Goal: Use online tool/utility: Utilize a website feature to perform a specific function

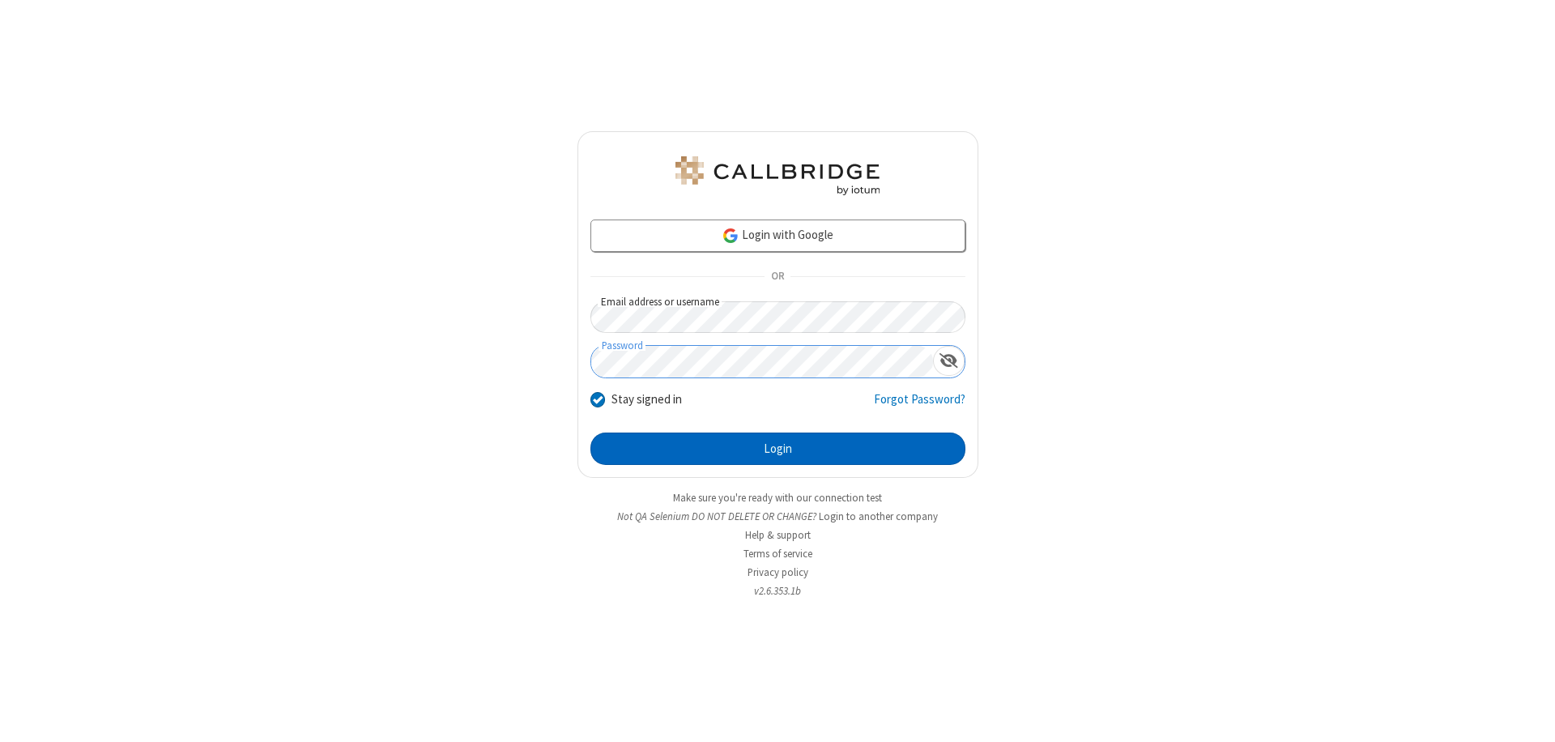
click at [778, 449] on button "Login" at bounding box center [777, 449] width 375 height 32
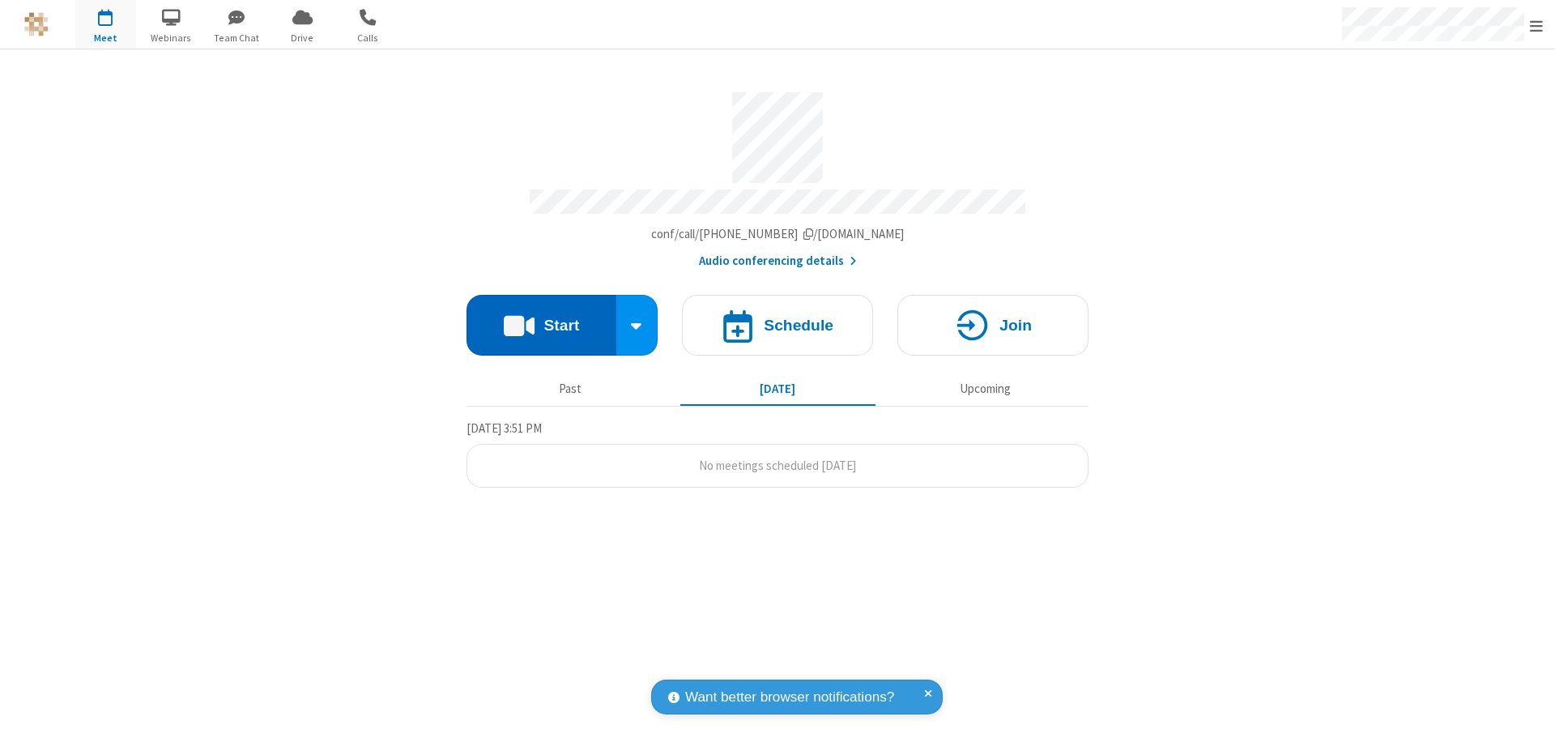
click at [541, 317] on button "Start" at bounding box center [542, 325] width 150 height 61
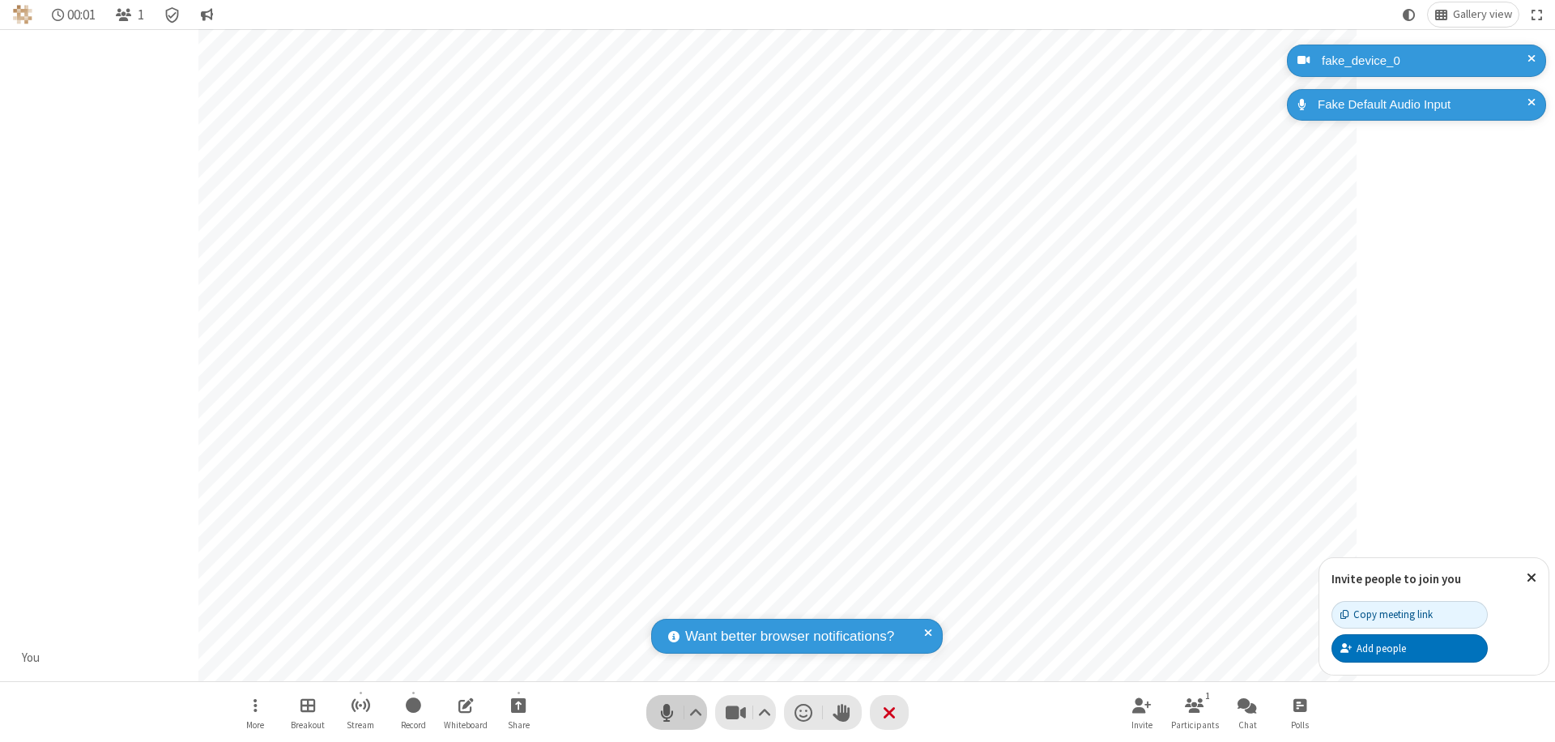
click at [667, 712] on span "Mute (⌘+Shift+A)" at bounding box center [666, 712] width 24 height 23
click at [667, 712] on span "Unmute (⌘+Shift+A)" at bounding box center [666, 712] width 24 height 23
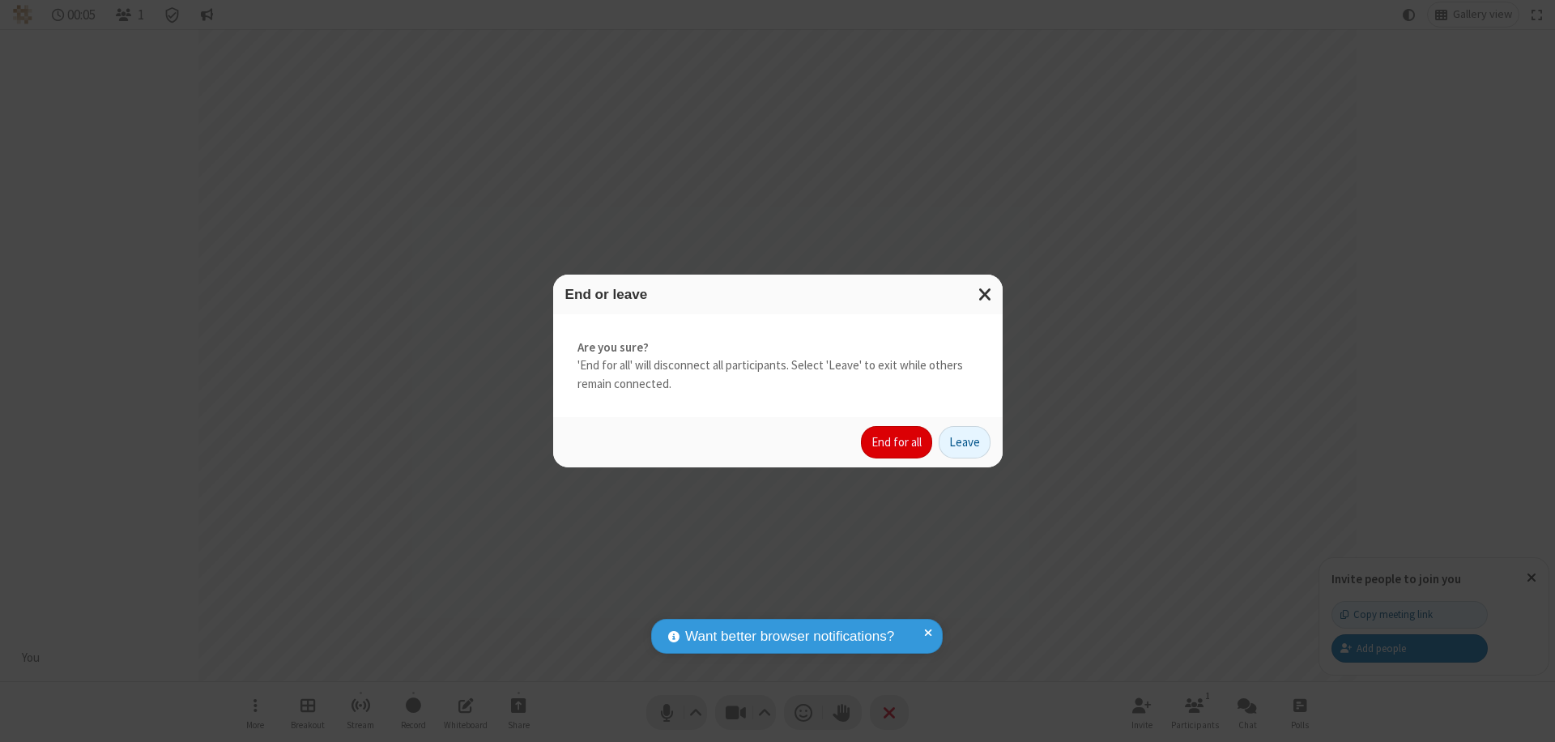
click at [897, 442] on button "End for all" at bounding box center [896, 442] width 71 height 32
